Goal: Navigation & Orientation: Find specific page/section

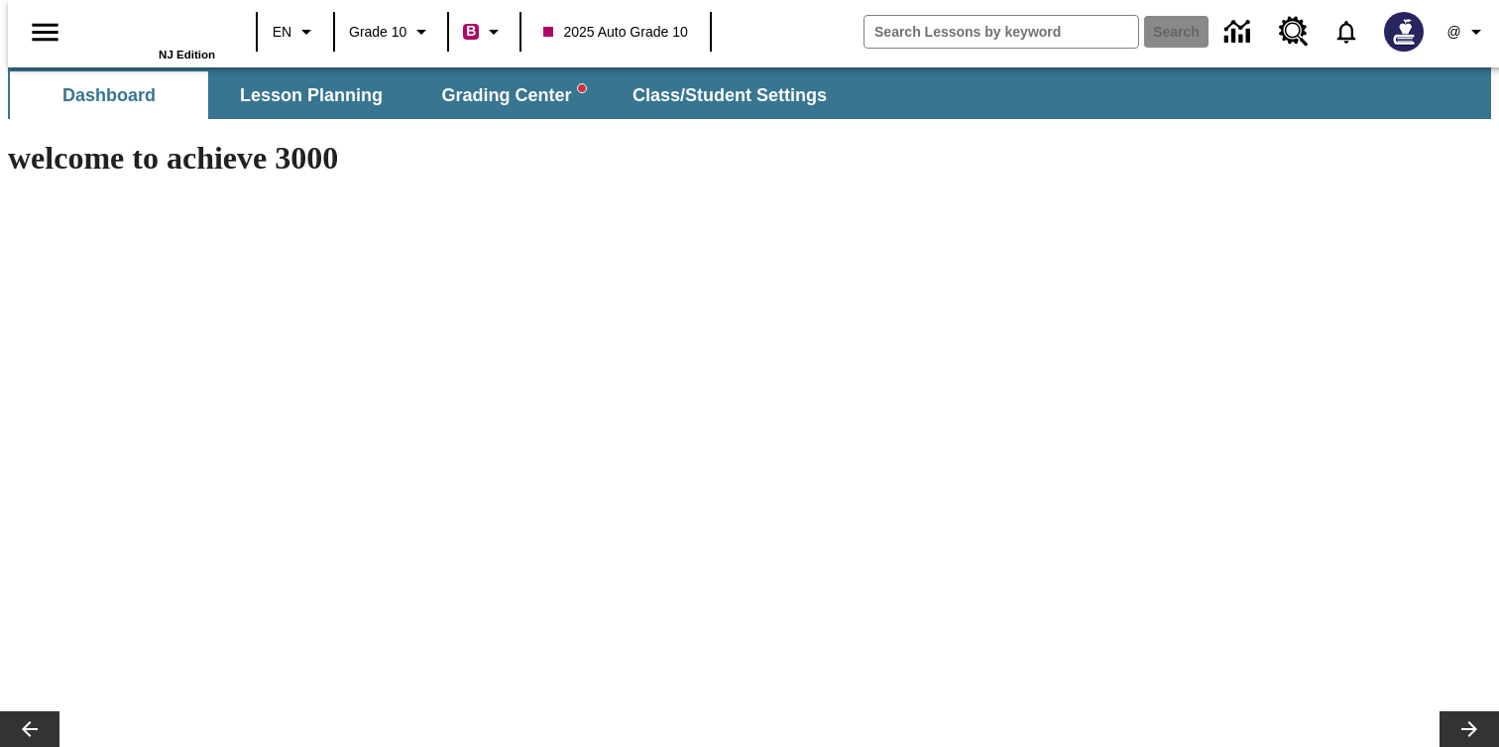
type input "-1"
